Goal: Check status: Check status

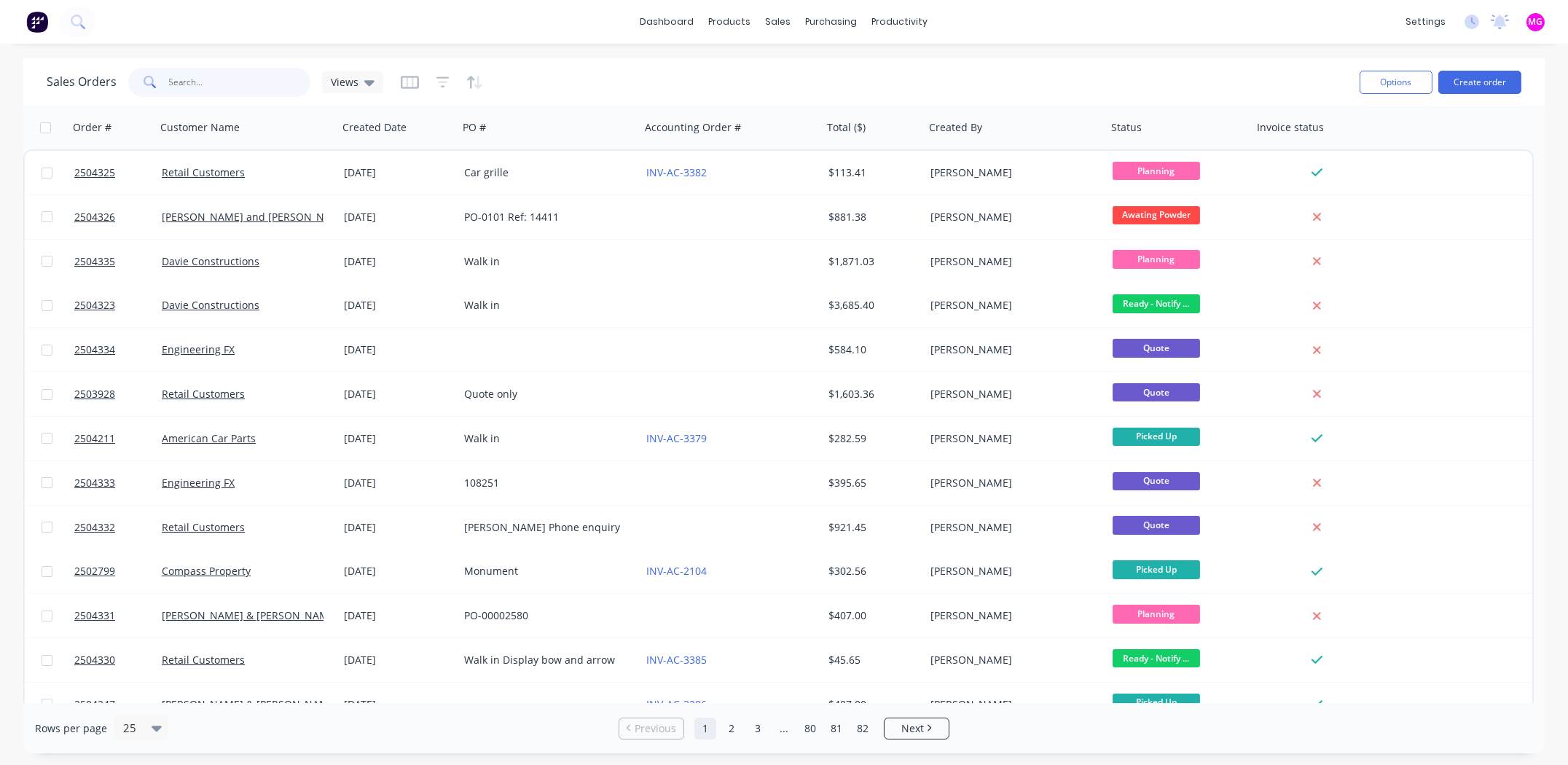
click at [274, 79] on input "text" at bounding box center [239, 83] width 142 height 29
type input "2504299"
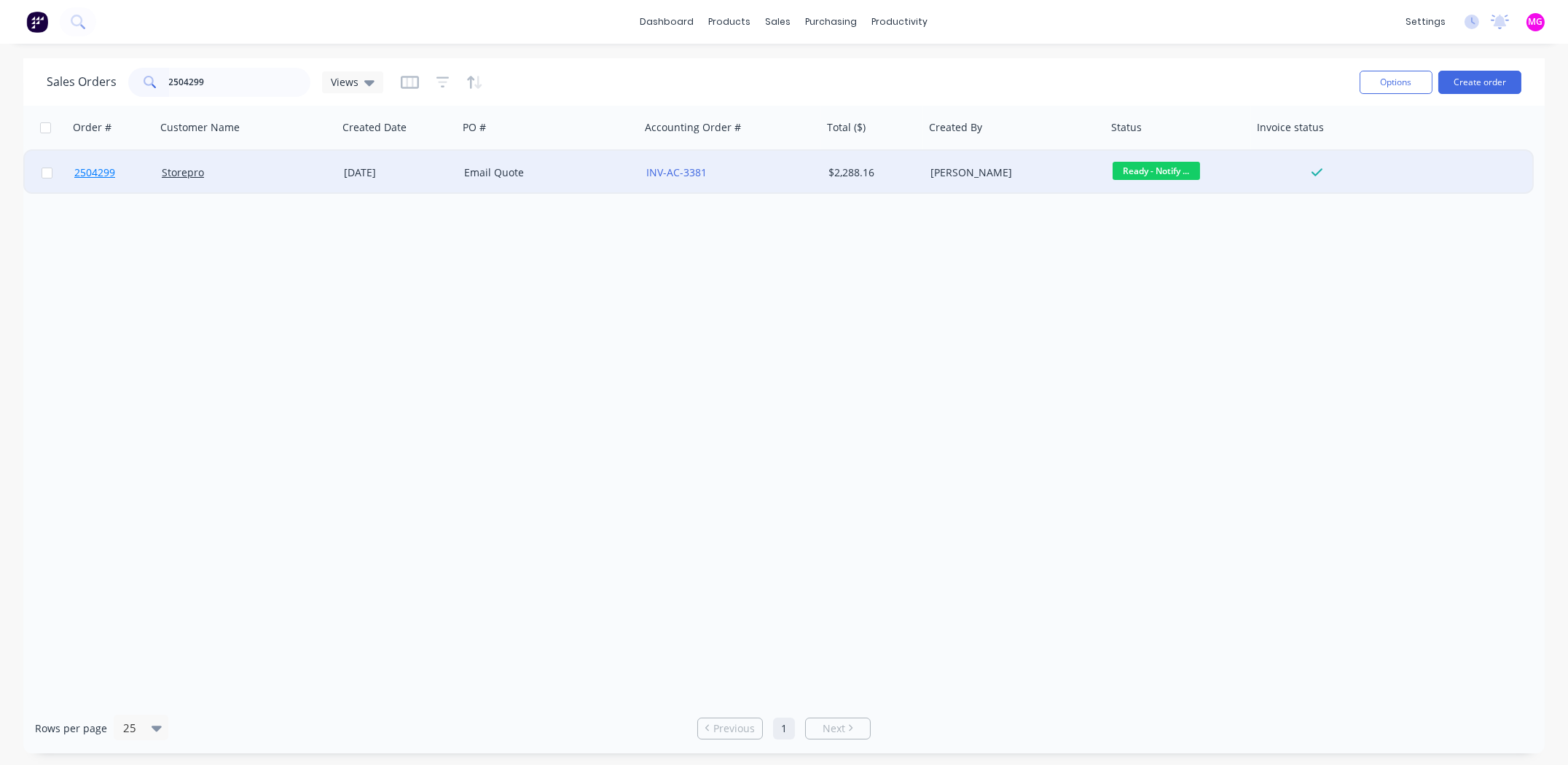
click at [95, 170] on span "2504299" at bounding box center [95, 172] width 41 height 14
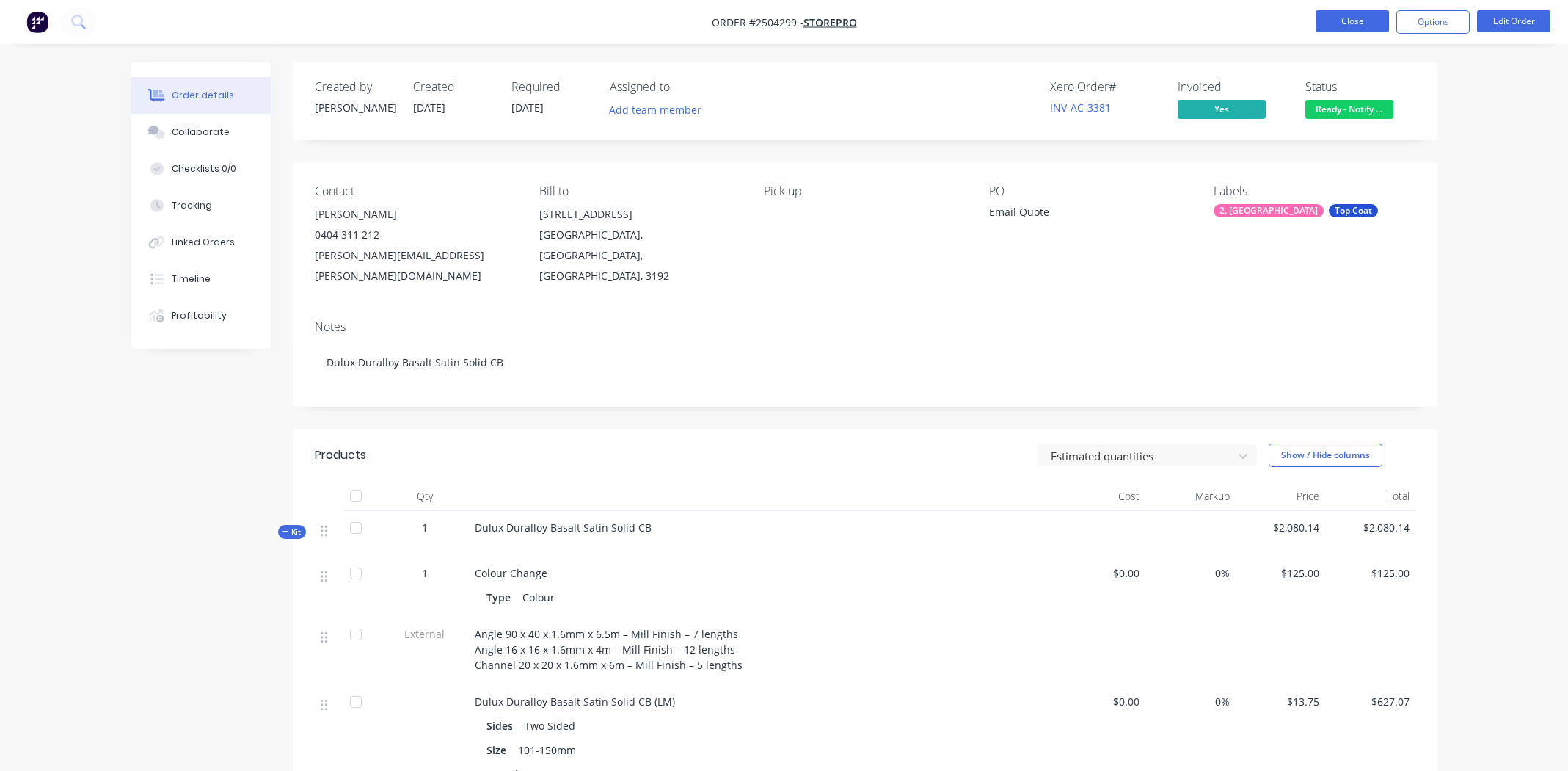
click at [1344, 20] on button "Close" at bounding box center [1352, 21] width 73 height 22
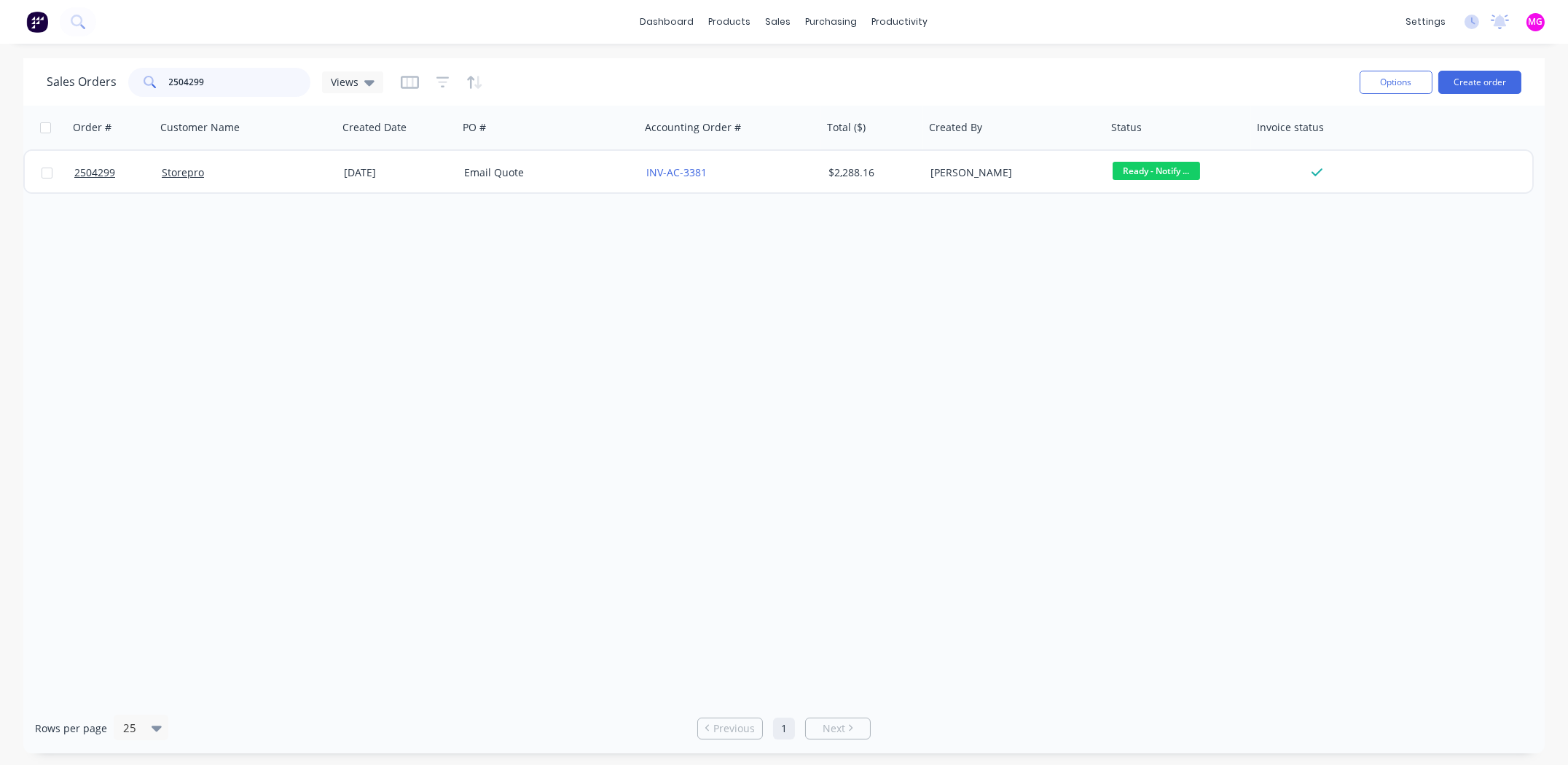
click at [248, 80] on input "2504299" at bounding box center [239, 83] width 142 height 29
